Goal: Check status: Check status

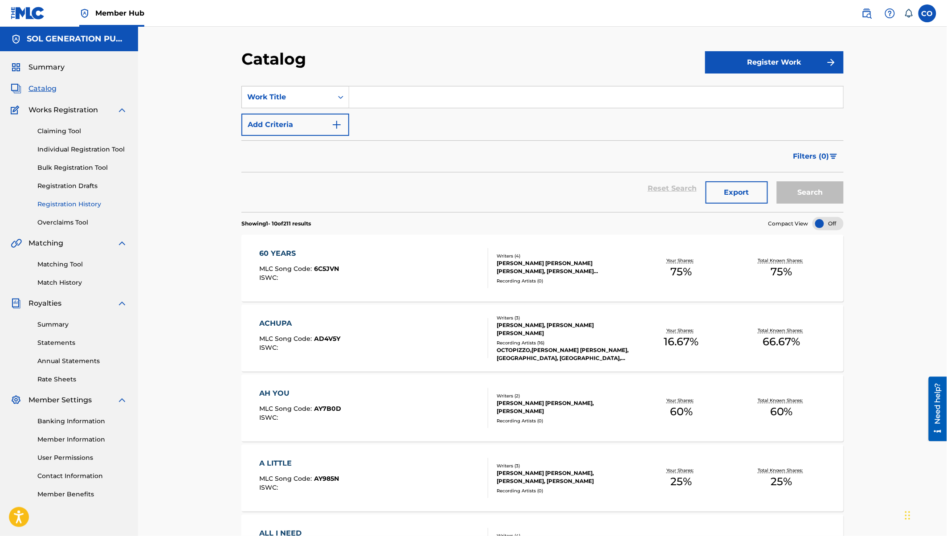
click at [74, 206] on link "Registration History" at bounding box center [82, 204] width 90 height 9
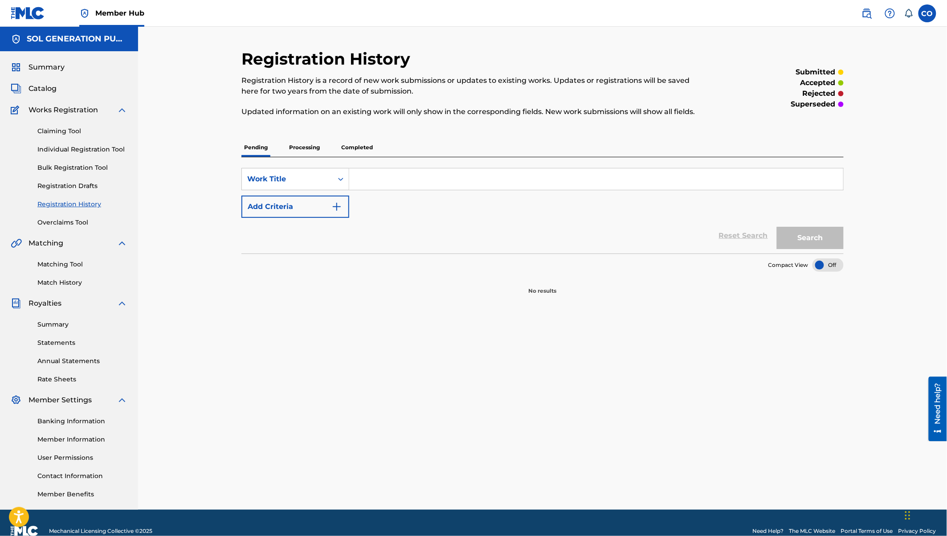
click at [307, 151] on p "Processing" at bounding box center [304, 147] width 36 height 19
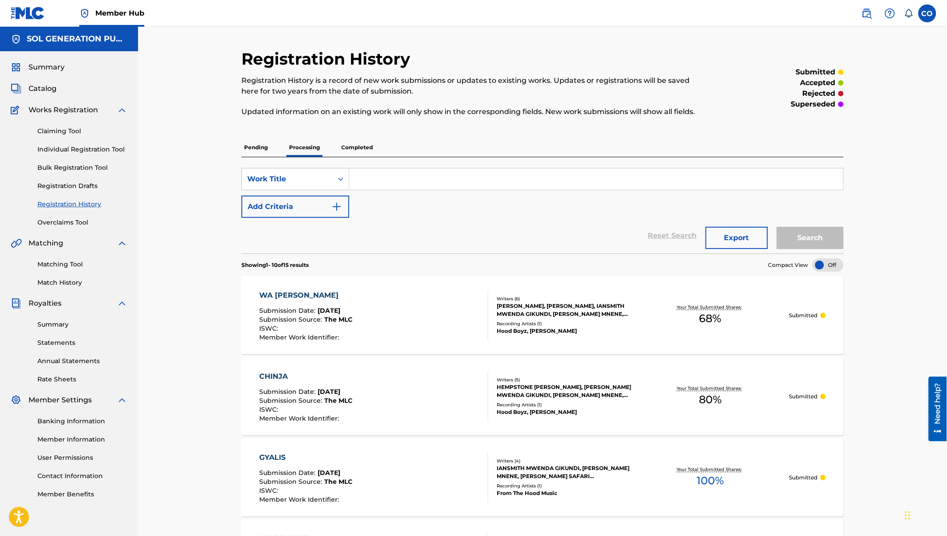
click at [277, 291] on div "WA [PERSON_NAME]" at bounding box center [306, 295] width 93 height 11
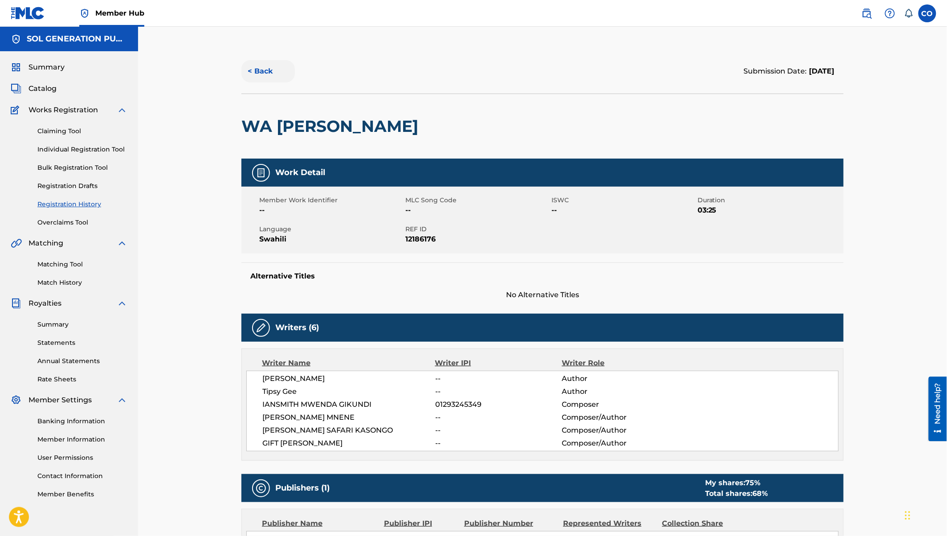
click at [252, 73] on button "< Back" at bounding box center [267, 71] width 53 height 22
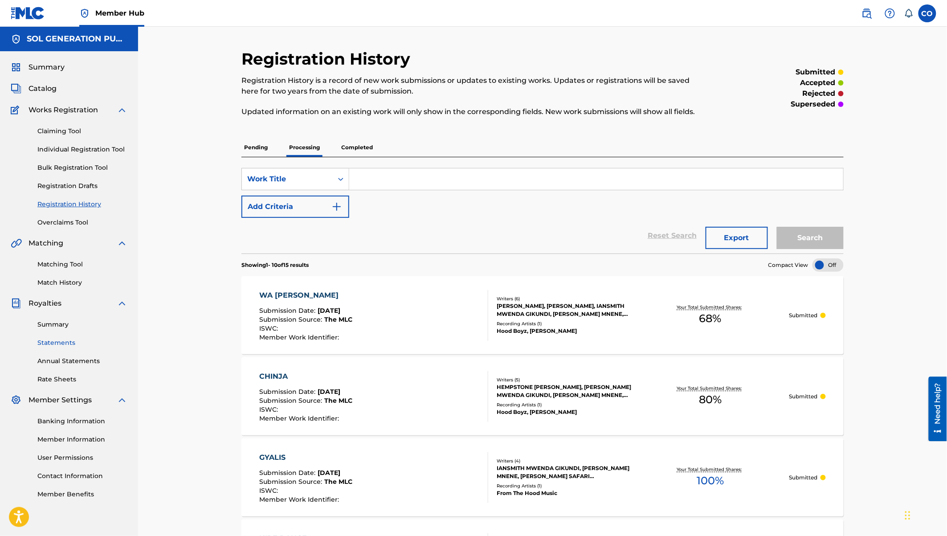
click at [59, 338] on link "Statements" at bounding box center [82, 342] width 90 height 9
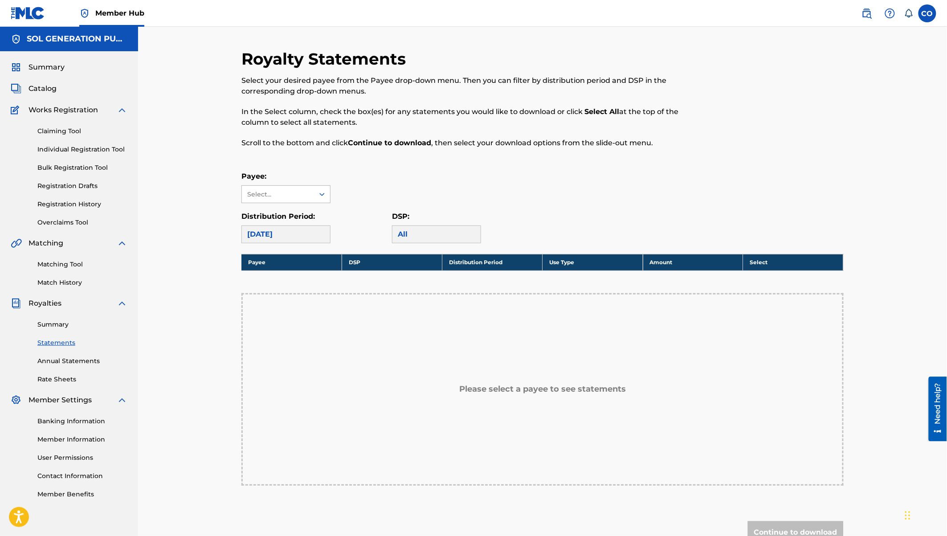
click at [275, 201] on div "Select..." at bounding box center [278, 194] width 72 height 17
click at [275, 228] on div "[DATE]" at bounding box center [285, 234] width 89 height 18
click at [275, 233] on div "[DATE]" at bounding box center [285, 234] width 89 height 18
click at [415, 231] on div "All" at bounding box center [436, 234] width 89 height 18
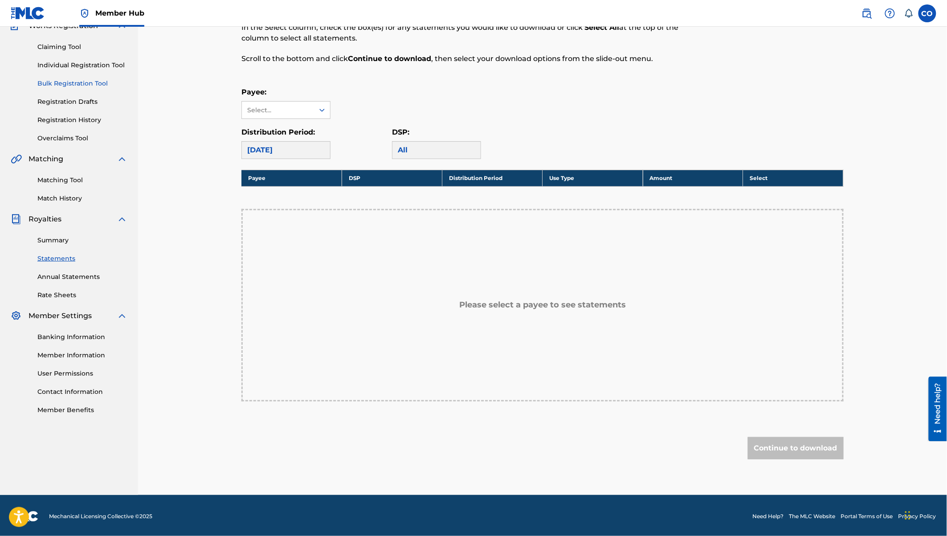
click at [75, 81] on link "Bulk Registration Tool" at bounding box center [82, 83] width 90 height 9
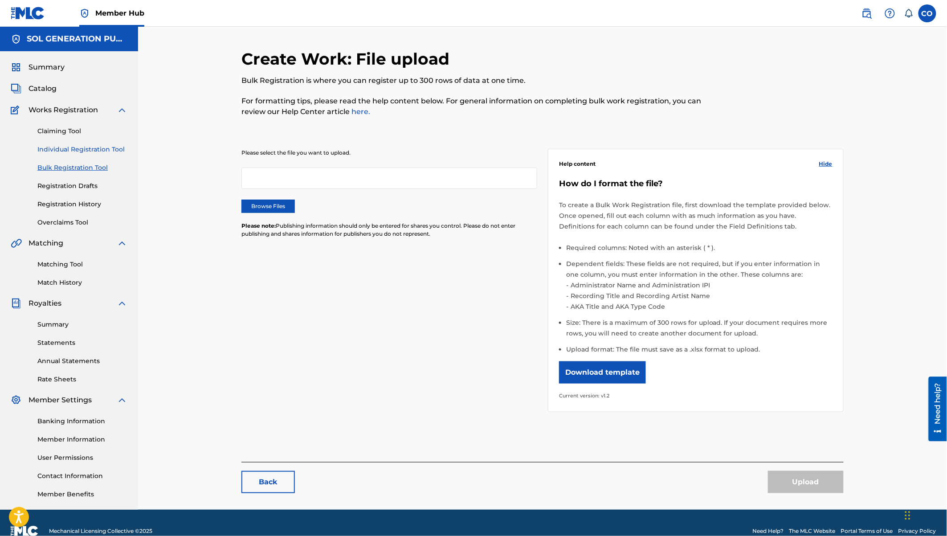
click at [77, 152] on link "Individual Registration Tool" at bounding box center [82, 149] width 90 height 9
